Goal: Task Accomplishment & Management: Manage account settings

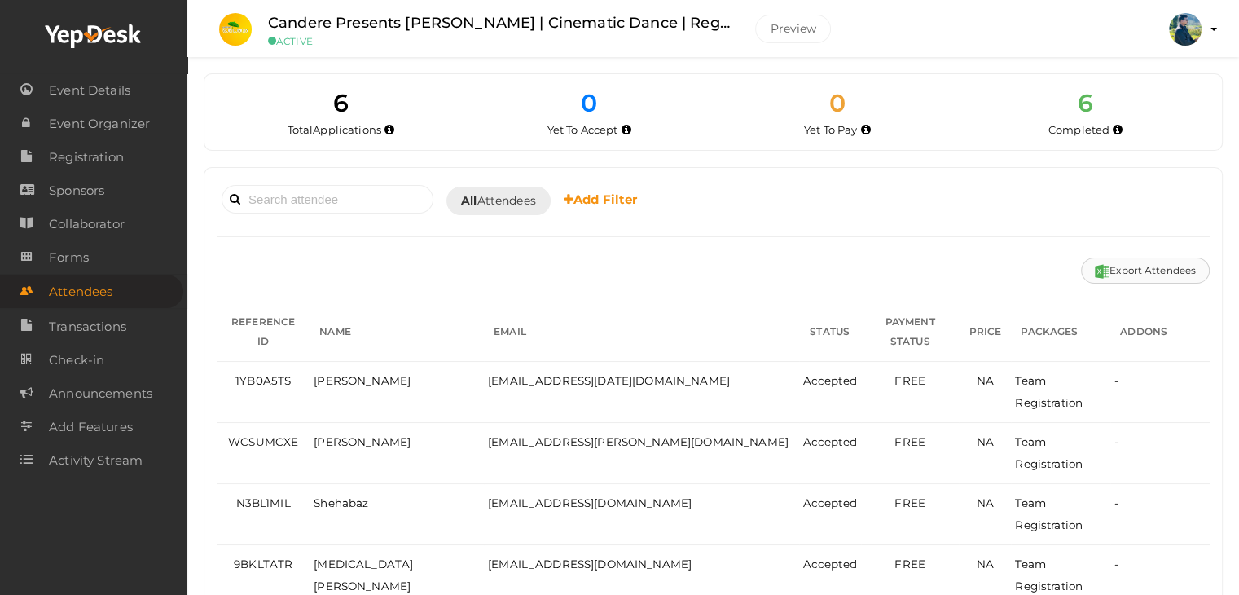
click at [1154, 266] on button "Export Attendees" at bounding box center [1145, 270] width 129 height 26
